Goal: Task Accomplishment & Management: Manage account settings

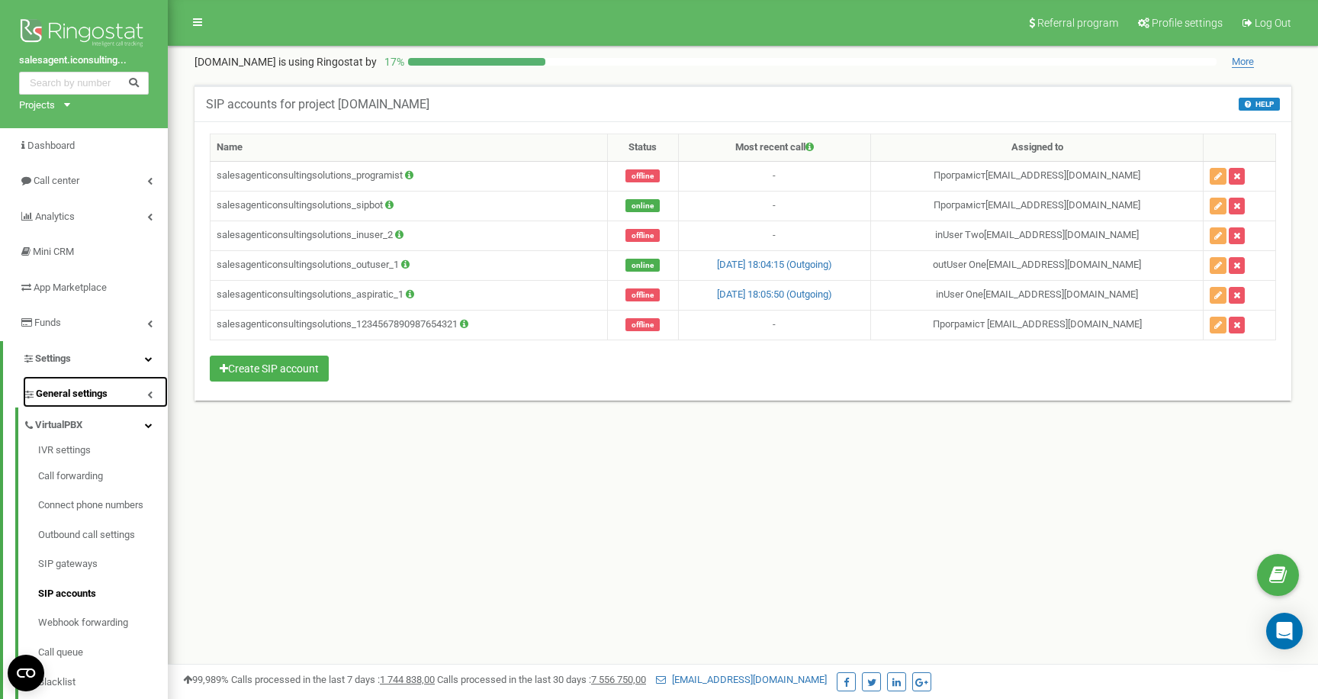
click at [144, 399] on link "General settings" at bounding box center [95, 391] width 145 height 31
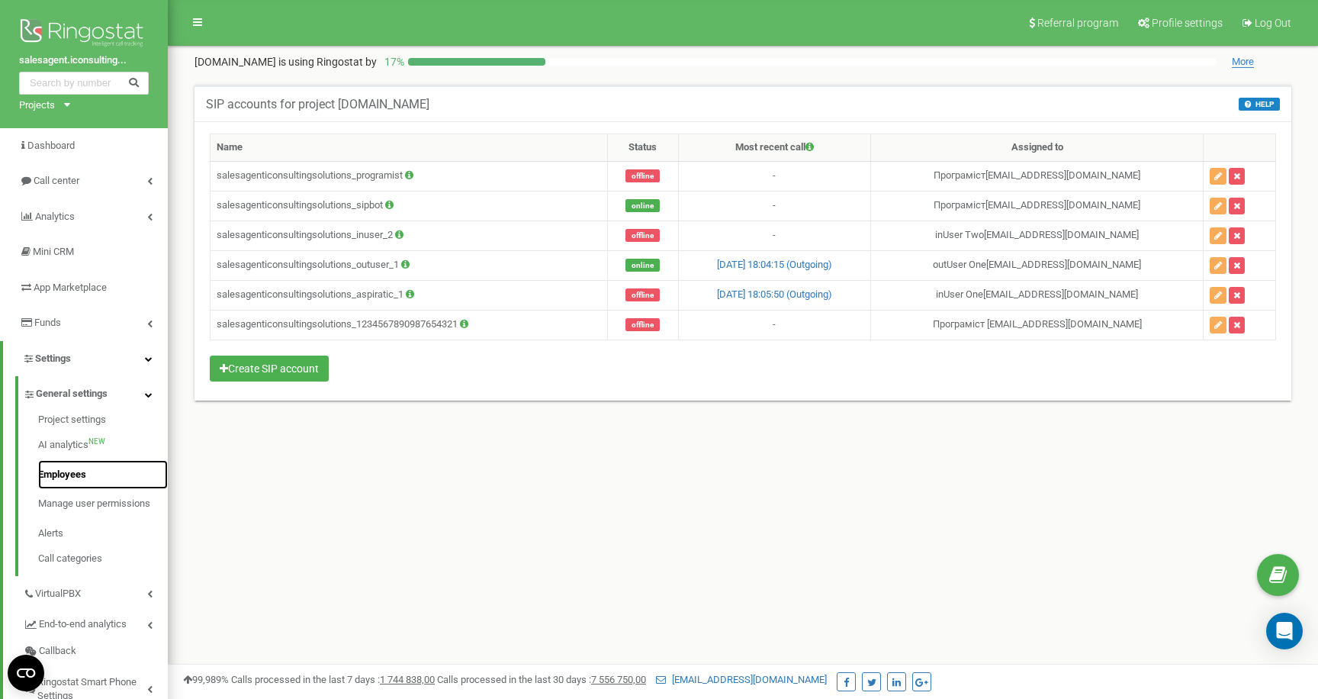
click at [77, 471] on link "Employees" at bounding box center [103, 475] width 130 height 30
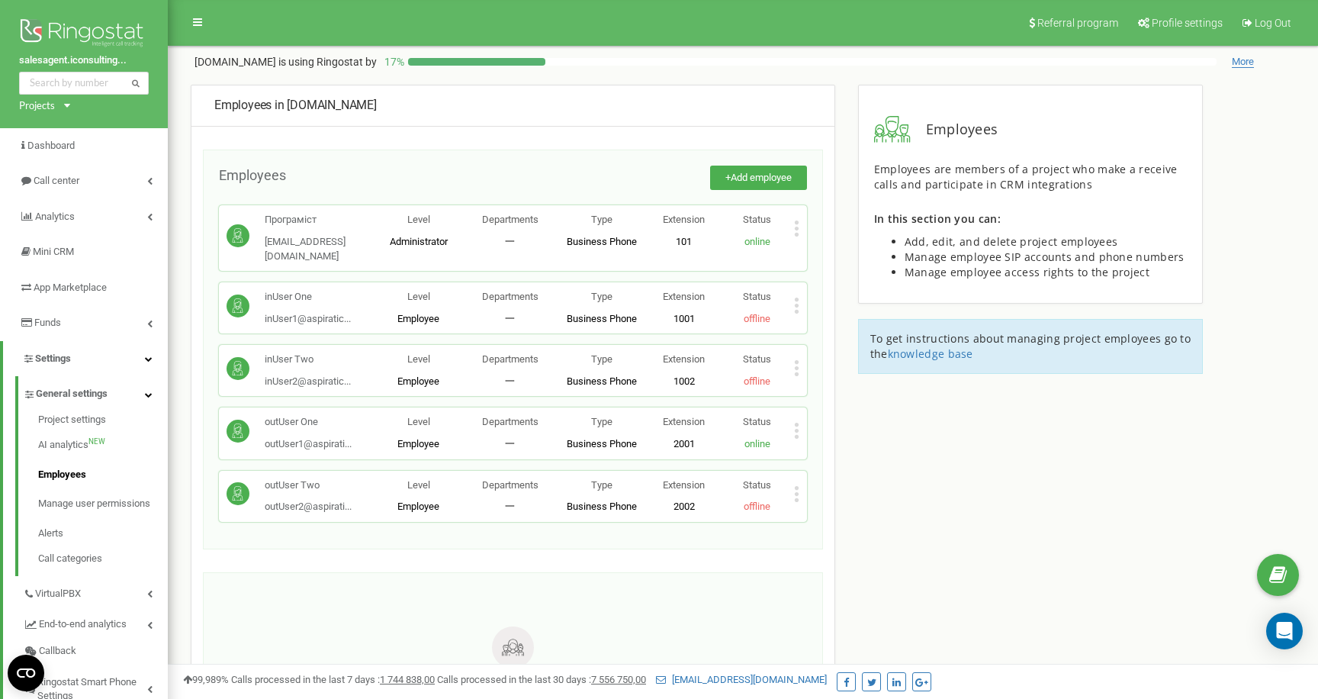
click at [792, 290] on div "Status offline" at bounding box center [757, 308] width 73 height 36
click at [795, 304] on icon at bounding box center [797, 306] width 4 height 4
click at [821, 326] on span "Edit" at bounding box center [827, 331] width 24 height 10
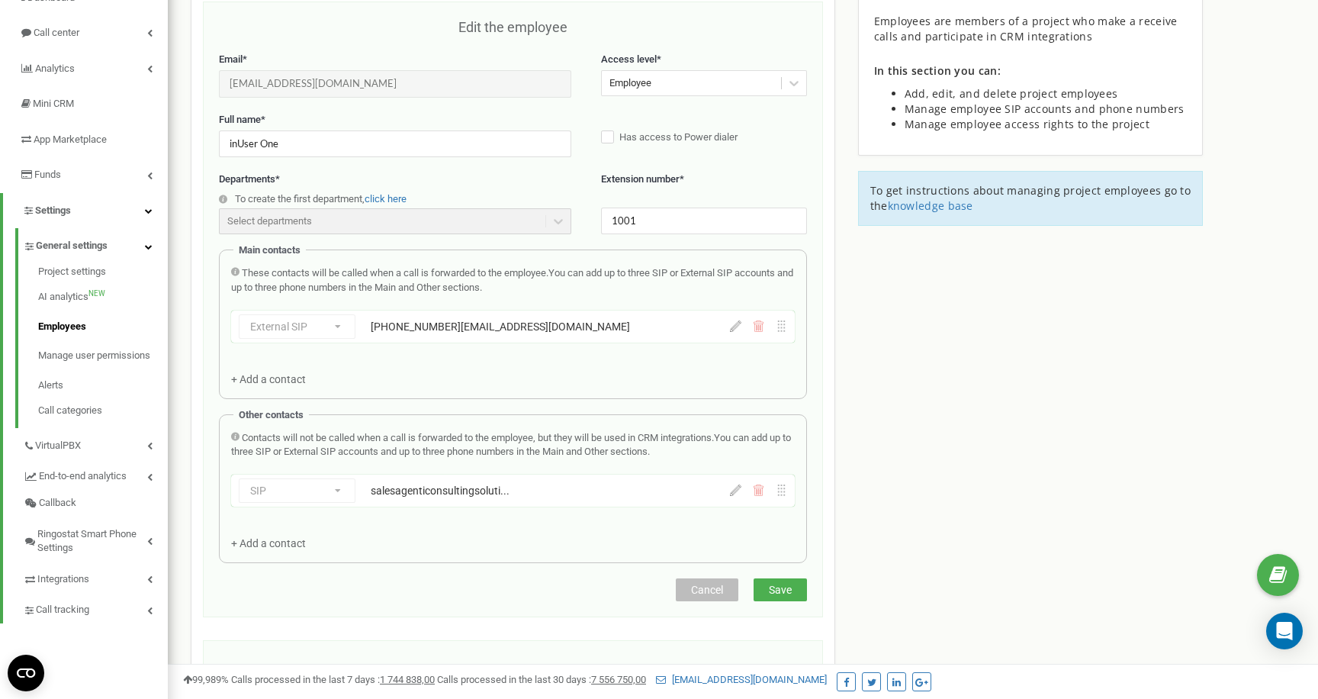
scroll to position [153, 0]
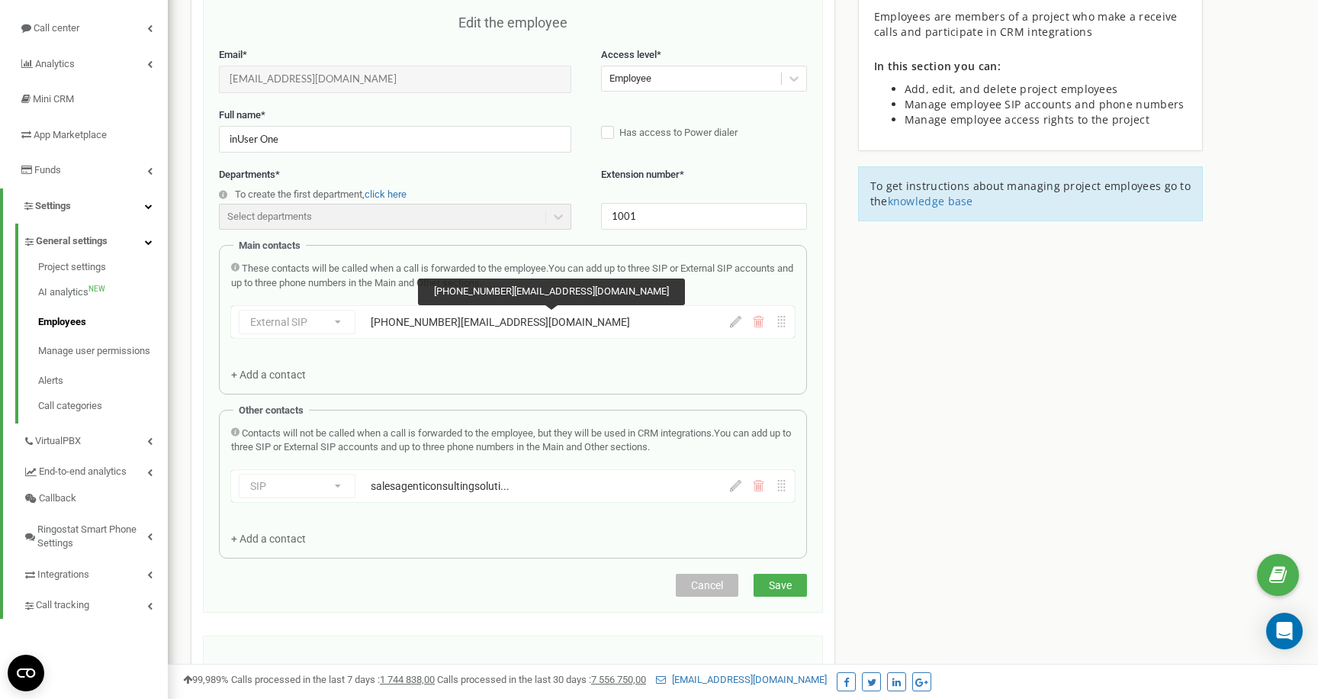
click at [423, 325] on div "948592670001@sip.aspiratic.com" at bounding box center [511, 321] width 280 height 15
click at [735, 322] on icon at bounding box center [735, 321] width 11 height 11
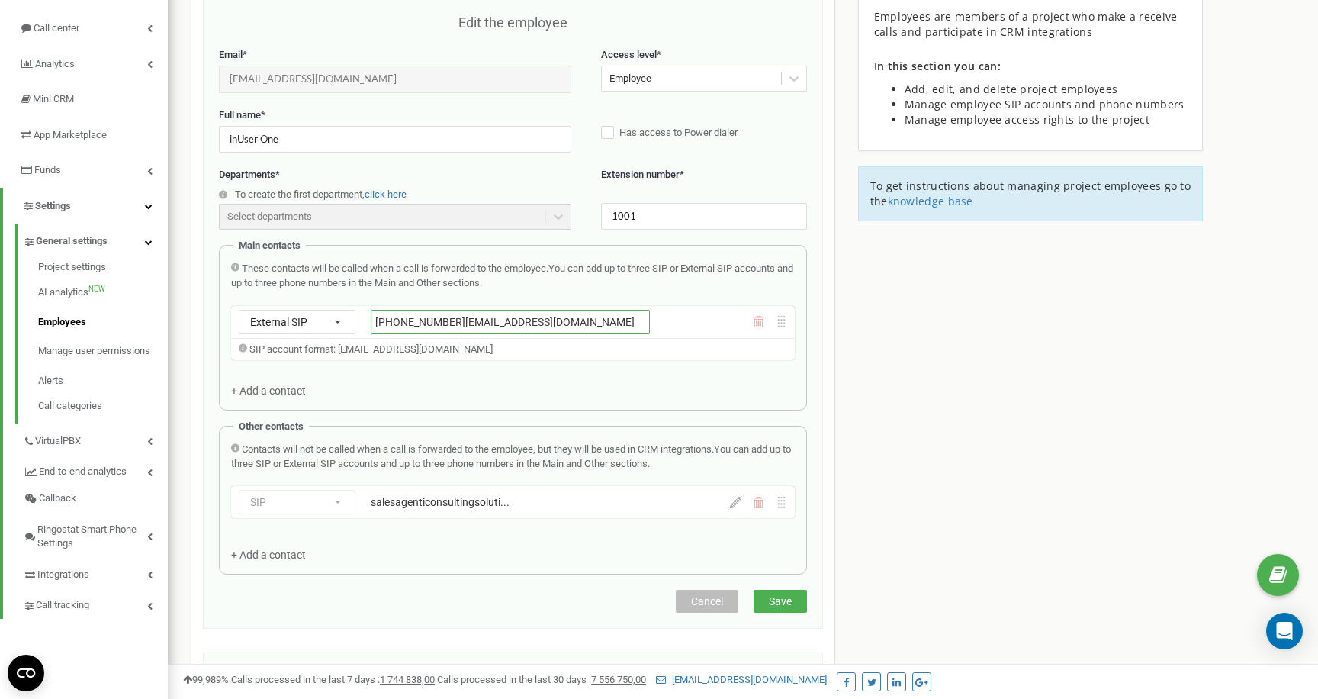
click at [429, 323] on input "948592670001@sip.aspiratic.com" at bounding box center [511, 322] width 280 height 24
click at [694, 599] on div "Edit the employee Email * inUser1@aspiratic.com Email is unable to edit. You ca…" at bounding box center [513, 313] width 620 height 632
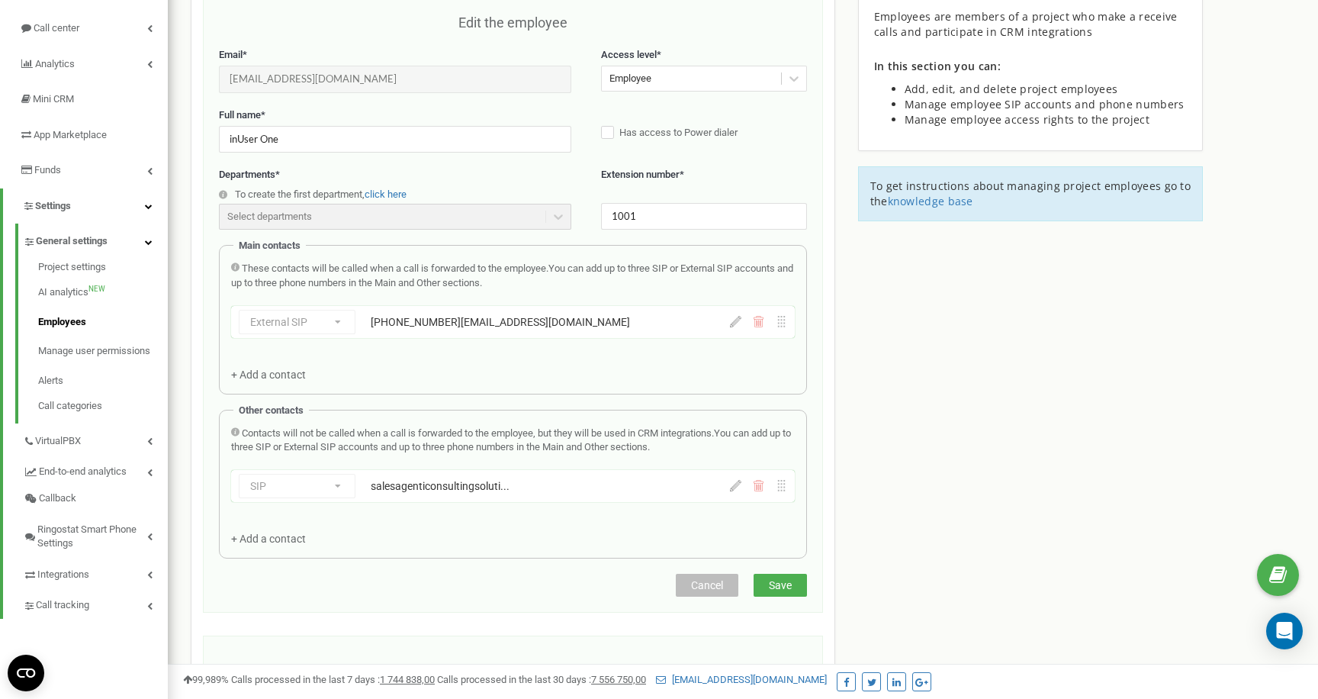
click at [707, 587] on span "Cancel" at bounding box center [707, 585] width 32 height 12
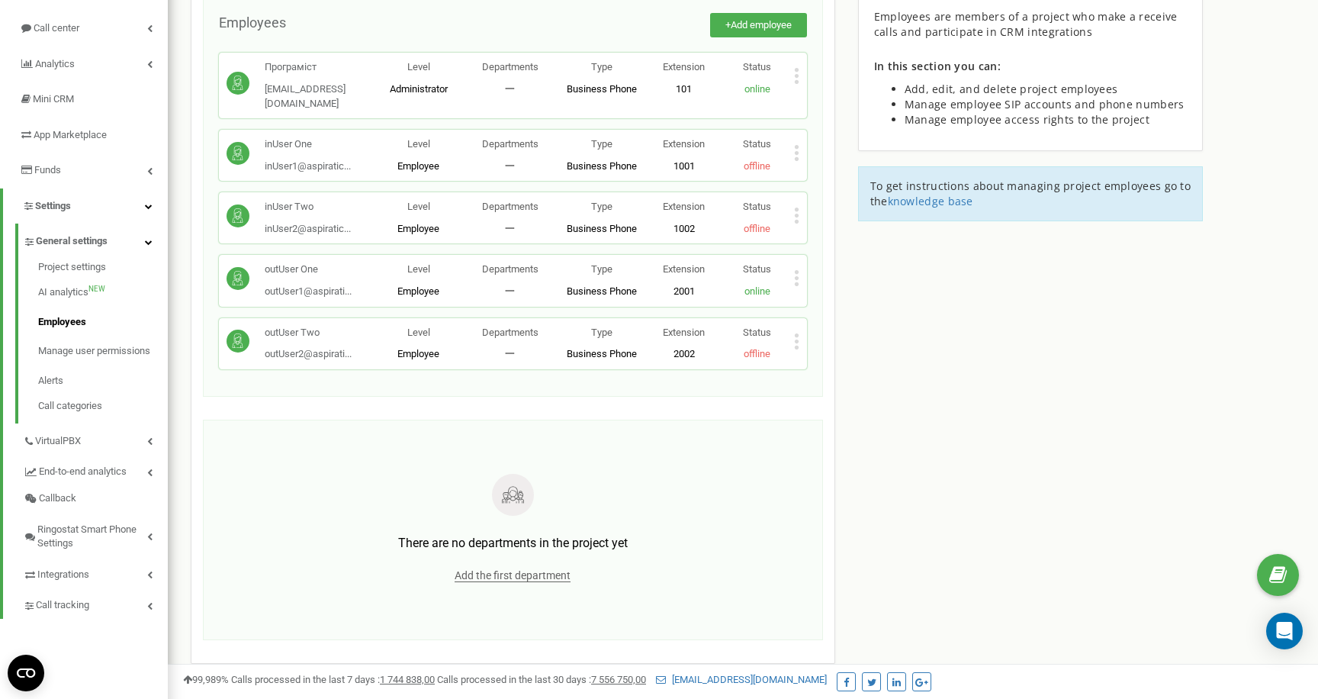
click at [794, 333] on icon at bounding box center [796, 341] width 5 height 16
click at [826, 361] on span "Edit" at bounding box center [827, 366] width 24 height 10
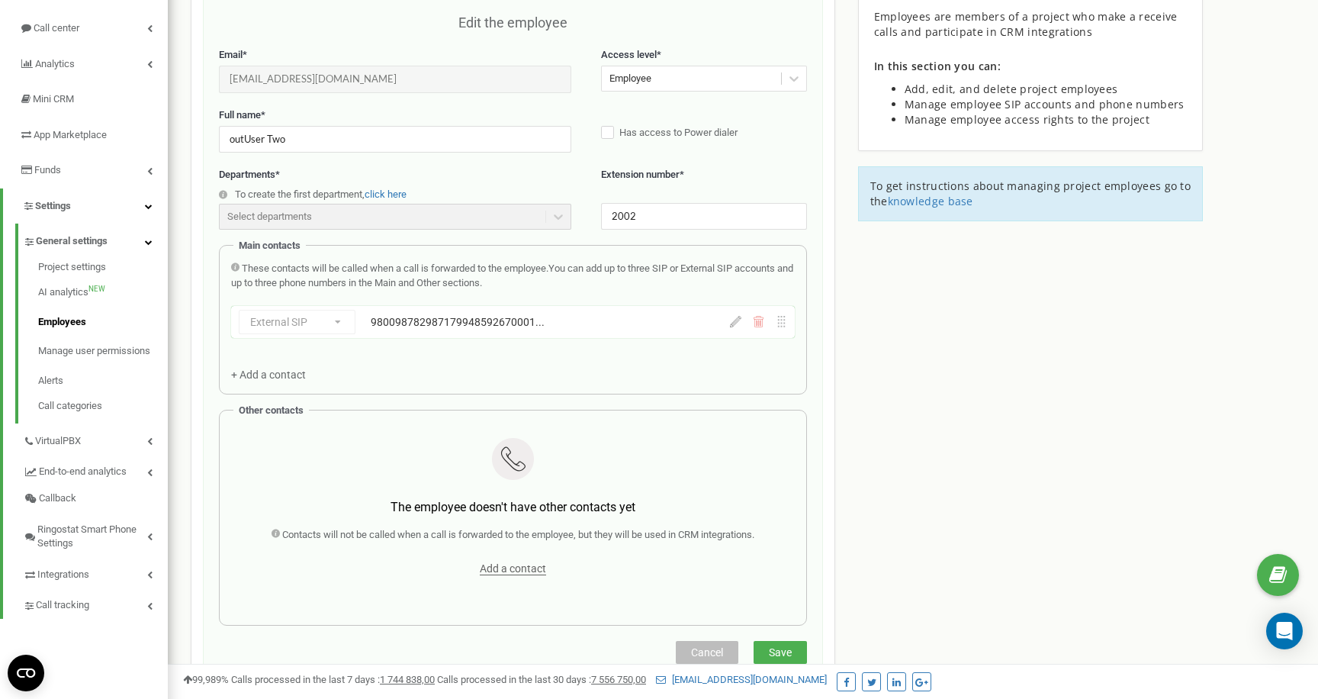
click at [757, 323] on icon at bounding box center [758, 321] width 11 height 11
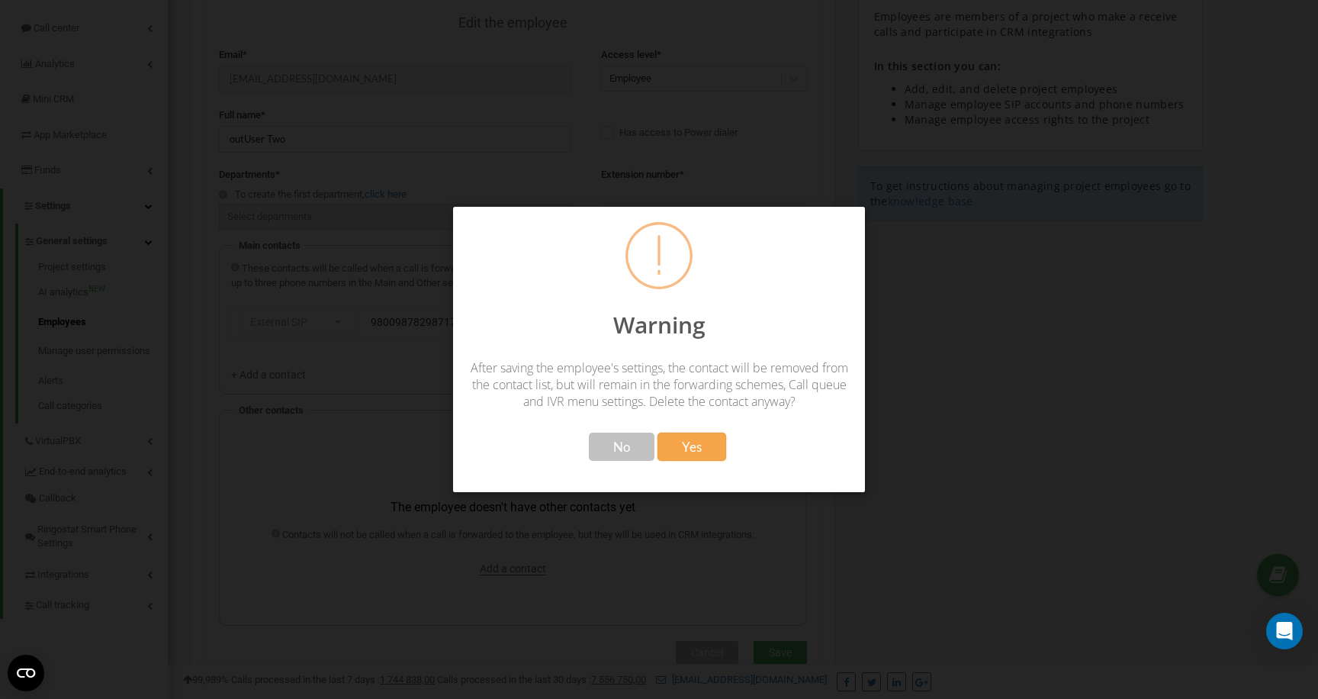
click at [696, 440] on span "Yes" at bounding box center [692, 447] width 20 height 16
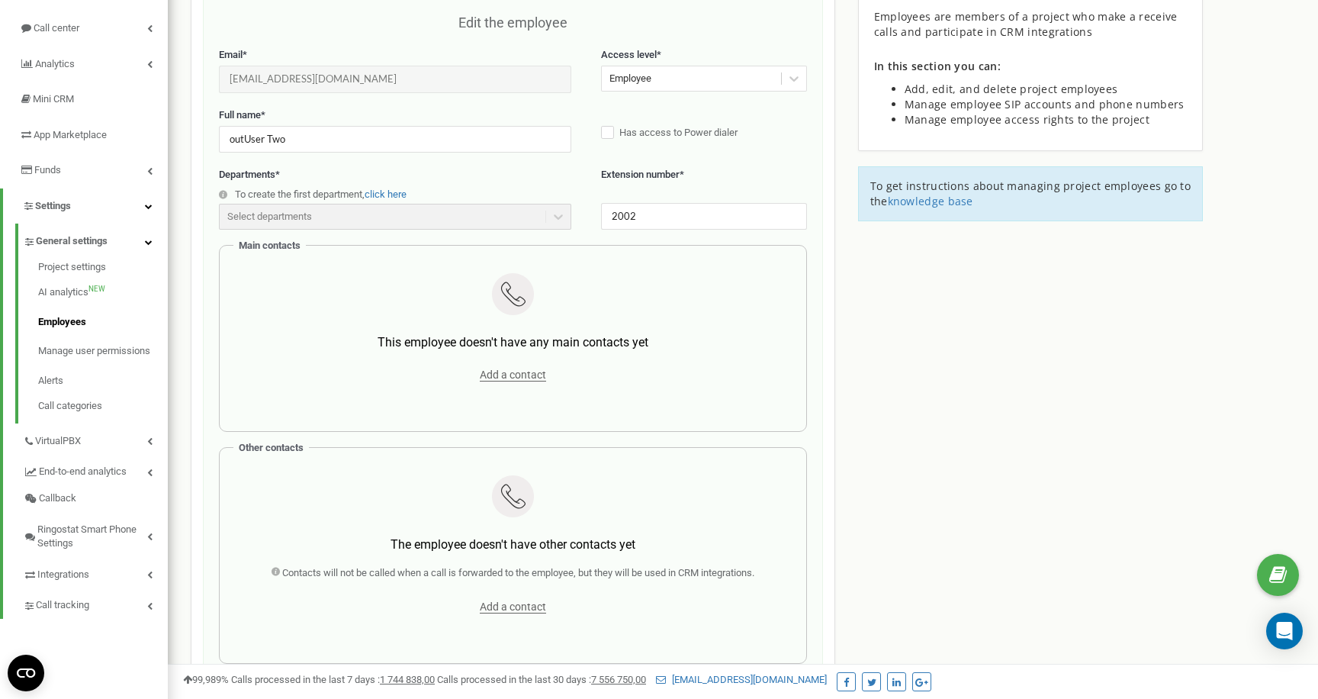
scroll to position [538, 0]
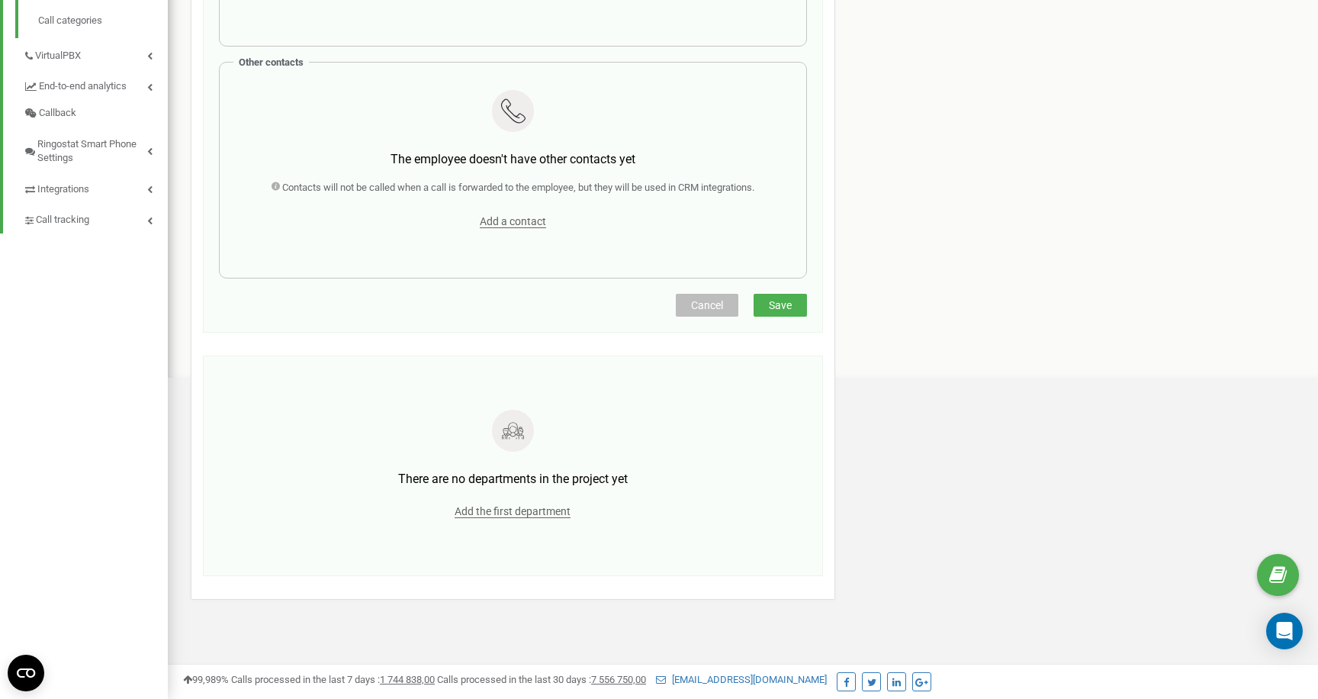
click at [780, 309] on span "Save" at bounding box center [780, 305] width 23 height 12
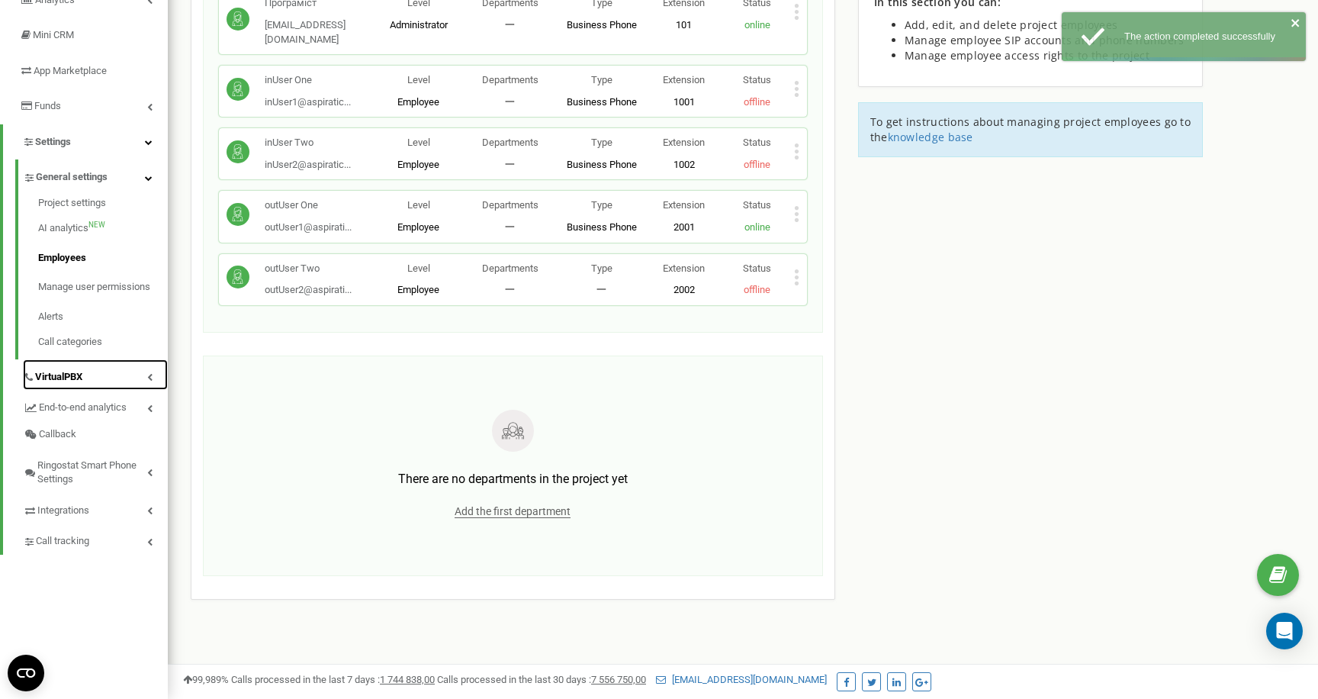
click at [146, 373] on link "VirtualPBX" at bounding box center [95, 374] width 145 height 31
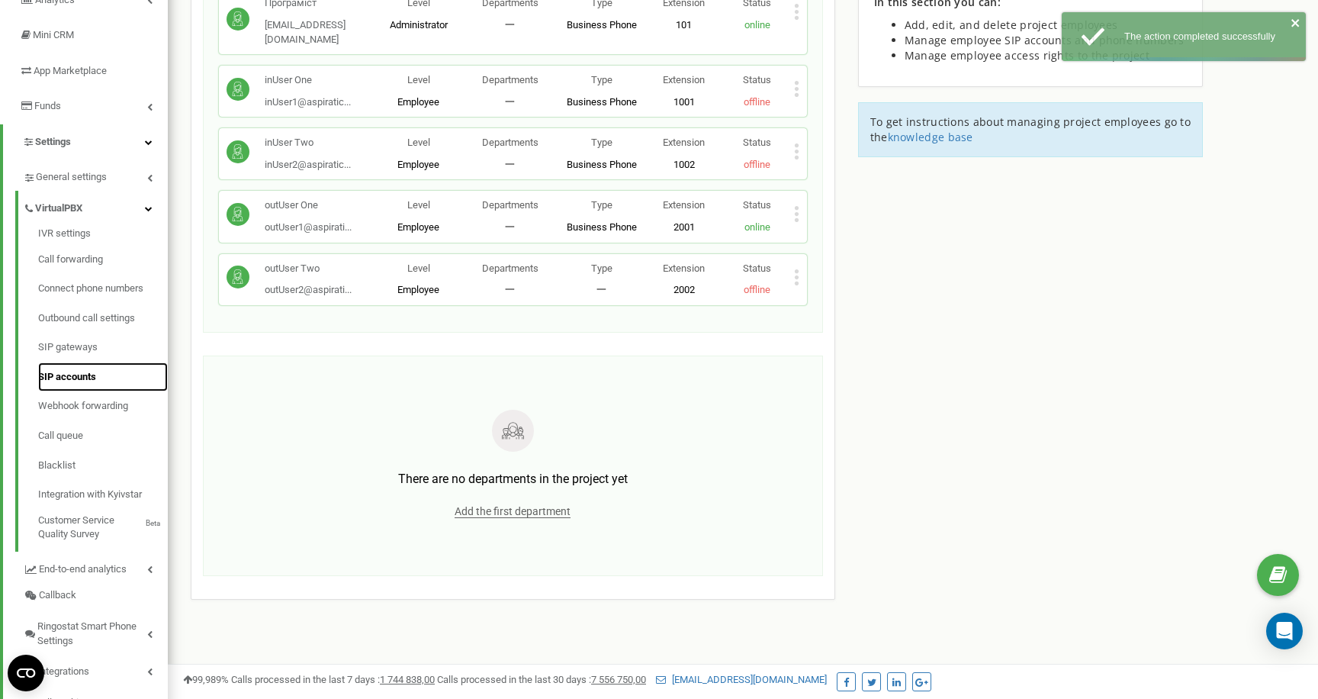
click at [74, 377] on link "SIP accounts" at bounding box center [103, 377] width 130 height 30
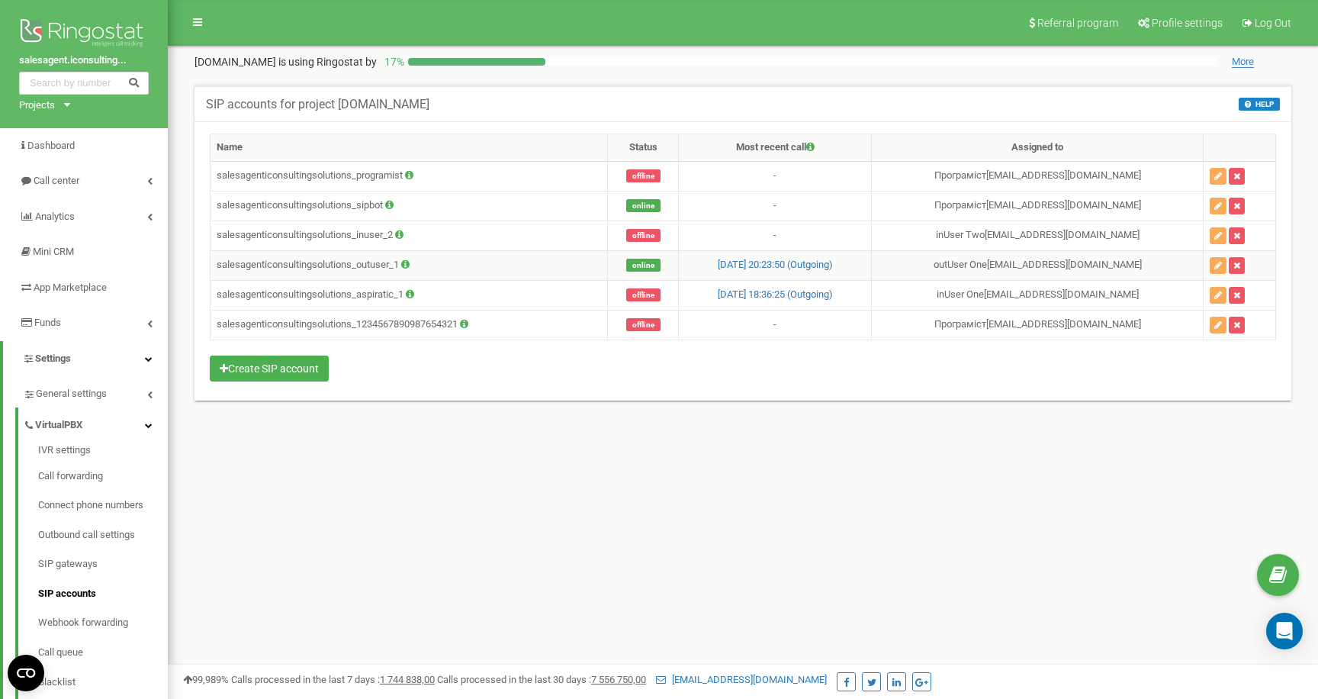
click at [391, 262] on td "salesagenticonsultingsolutions_outuser_1" at bounding box center [409, 265] width 397 height 30
copy td "salesagenticonsultingsolutions_outuser_1"
click at [1217, 329] on button "button" at bounding box center [1218, 325] width 17 height 17
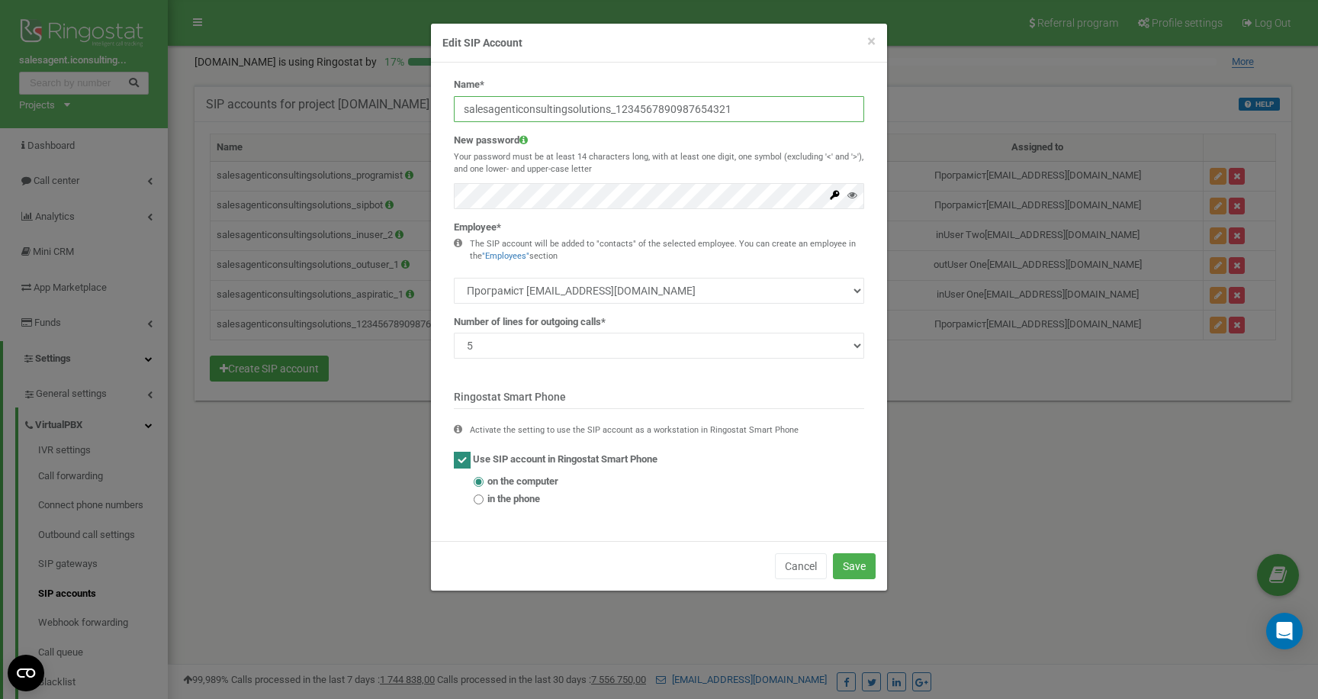
click at [713, 108] on input "salesagenticonsultingsolutions_1234567890987654321" at bounding box center [659, 109] width 410 height 26
paste input "outuser_"
type input "salesagenticonsultingsolutions_outuser_2"
click at [754, 285] on select "Програміст [EMAIL_ADDRESS][DOMAIN_NAME] inUser One [EMAIL_ADDRESS][DOMAIN_NAME]…" at bounding box center [659, 291] width 410 height 26
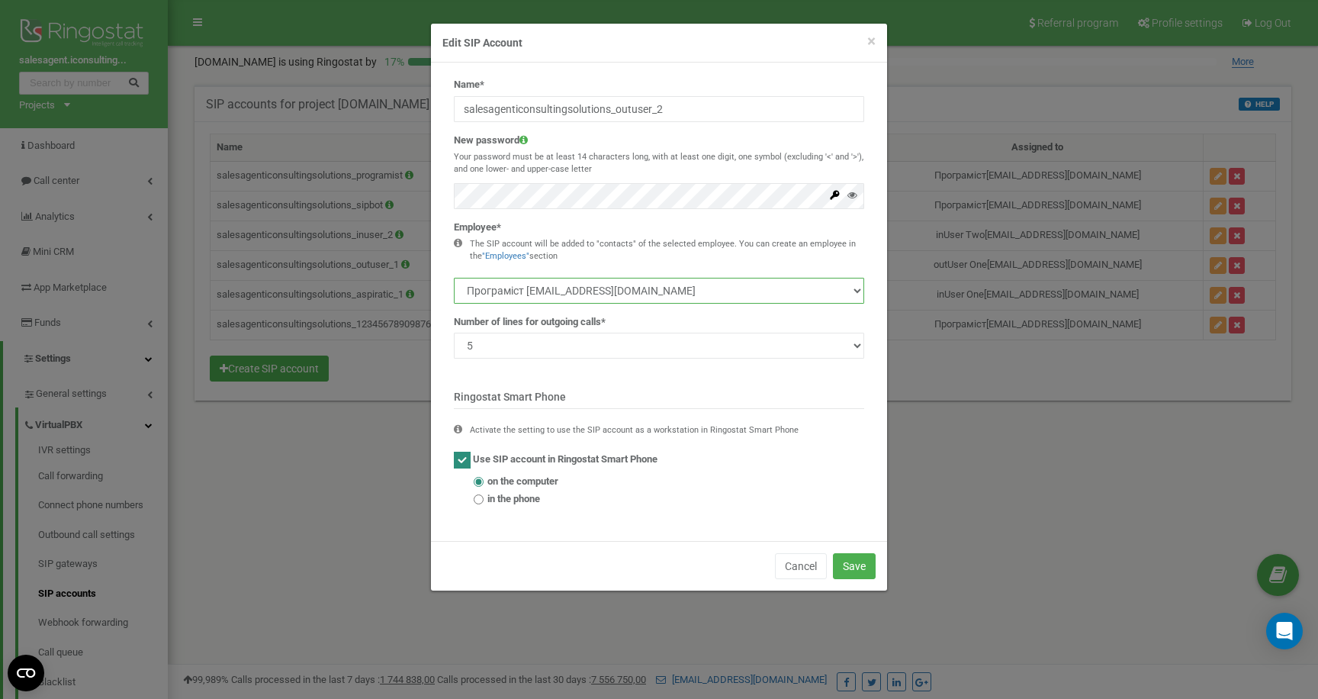
select select "480752"
click at [454, 278] on select "Програміст [EMAIL_ADDRESS][DOMAIN_NAME] inUser One [EMAIL_ADDRESS][DOMAIN_NAME]…" at bounding box center [659, 291] width 410 height 26
click at [467, 452] on ins at bounding box center [462, 460] width 17 height 17
checkbox input "false"
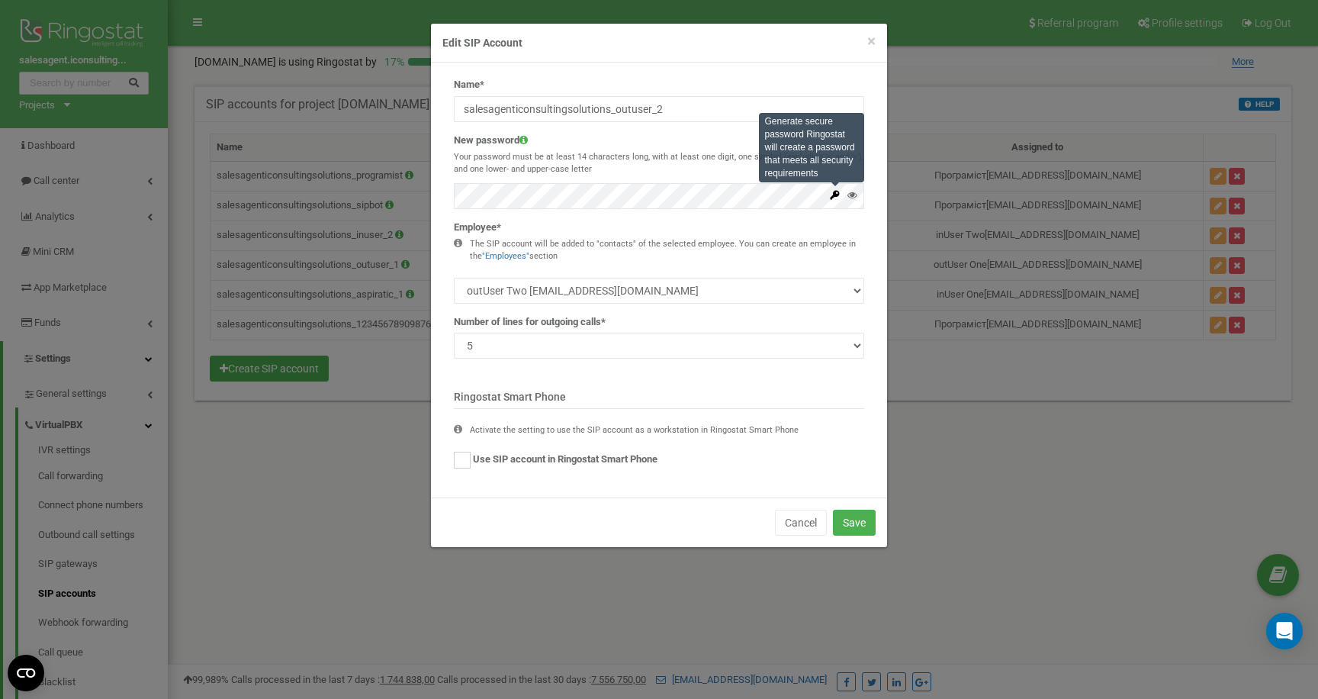
click at [836, 195] on icon at bounding box center [835, 194] width 9 height 9
click at [807, 465] on div "Activate the setting to use the SIP account as a workstation in Ringostat Smart…" at bounding box center [659, 446] width 410 height 44
click at [862, 526] on button "Save" at bounding box center [854, 522] width 43 height 26
